Goal: Task Accomplishment & Management: Manage account settings

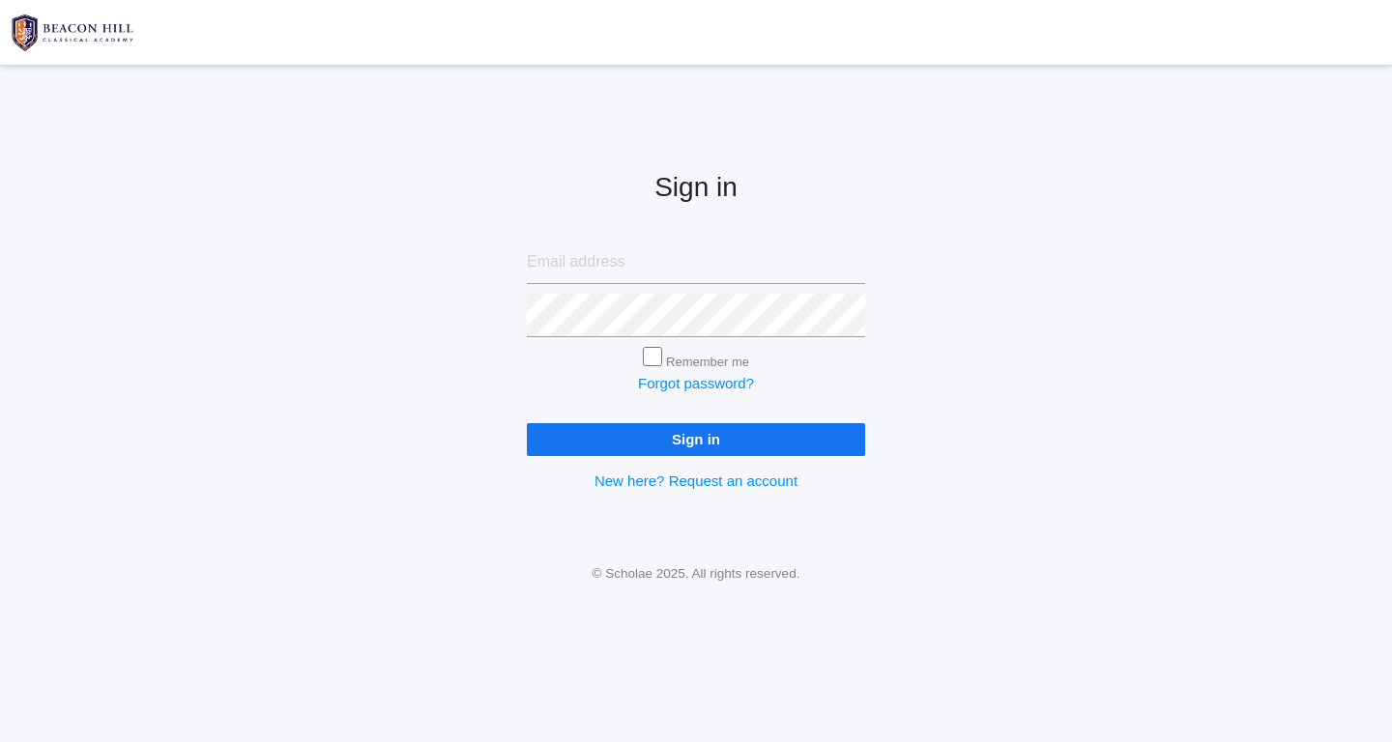
type input "[EMAIL_ADDRESS][DOMAIN_NAME]"
click at [750, 445] on input "Sign in" at bounding box center [696, 439] width 338 height 32
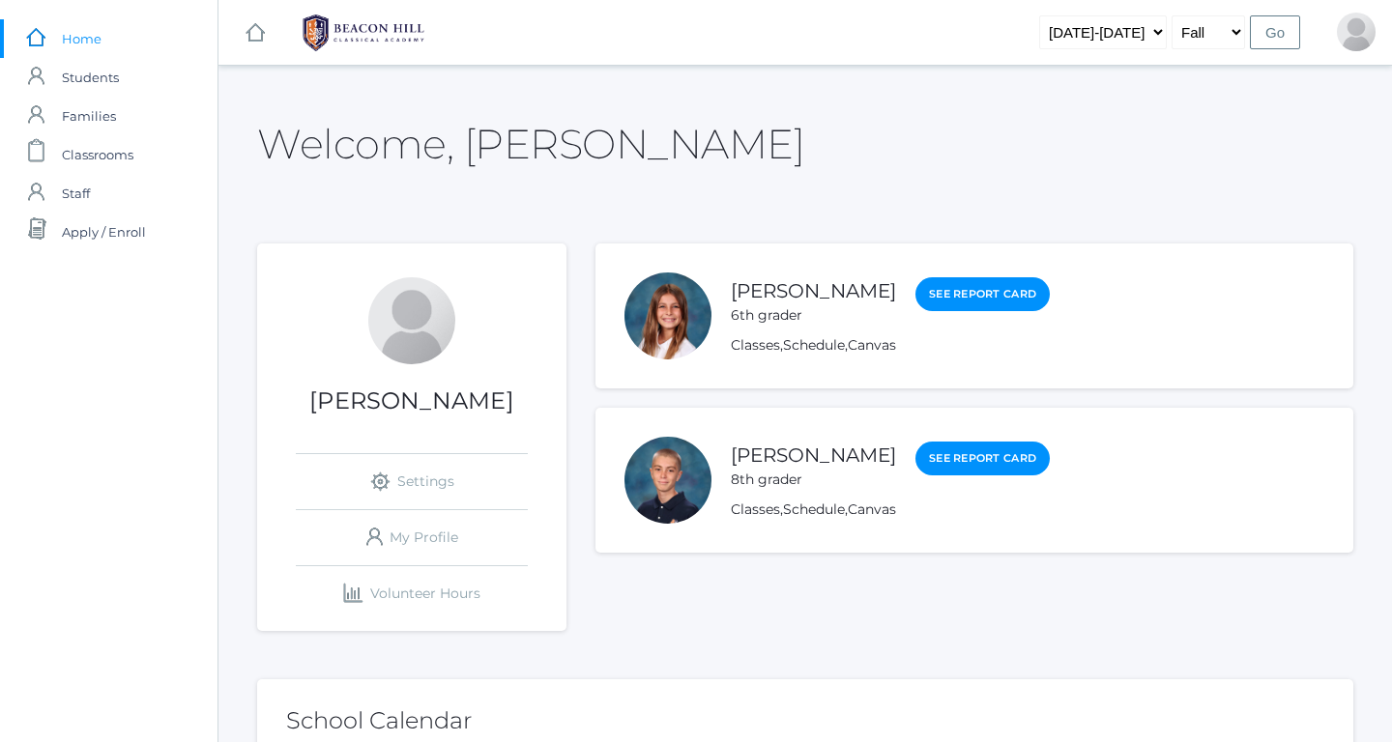
click at [97, 43] on span "Home" at bounding box center [82, 38] width 40 height 39
